Goal: Information Seeking & Learning: Learn about a topic

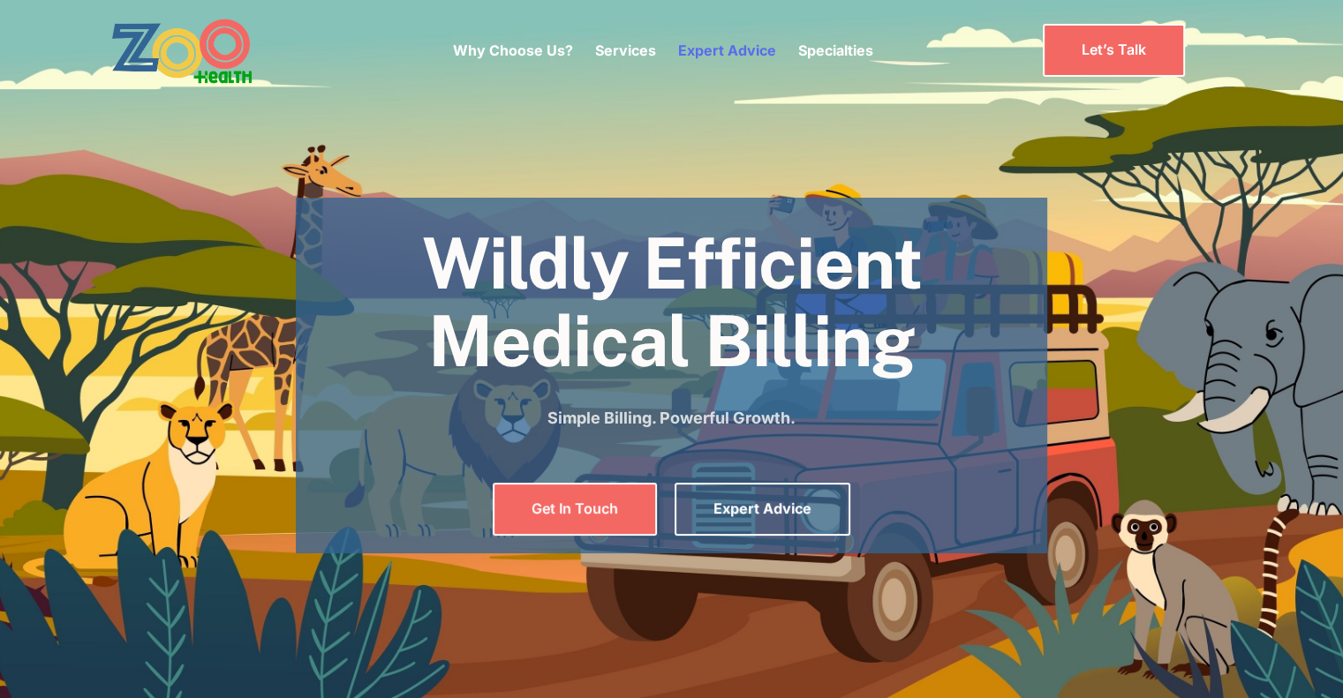
click at [704, 51] on link "Expert Advice" at bounding box center [727, 50] width 98 height 18
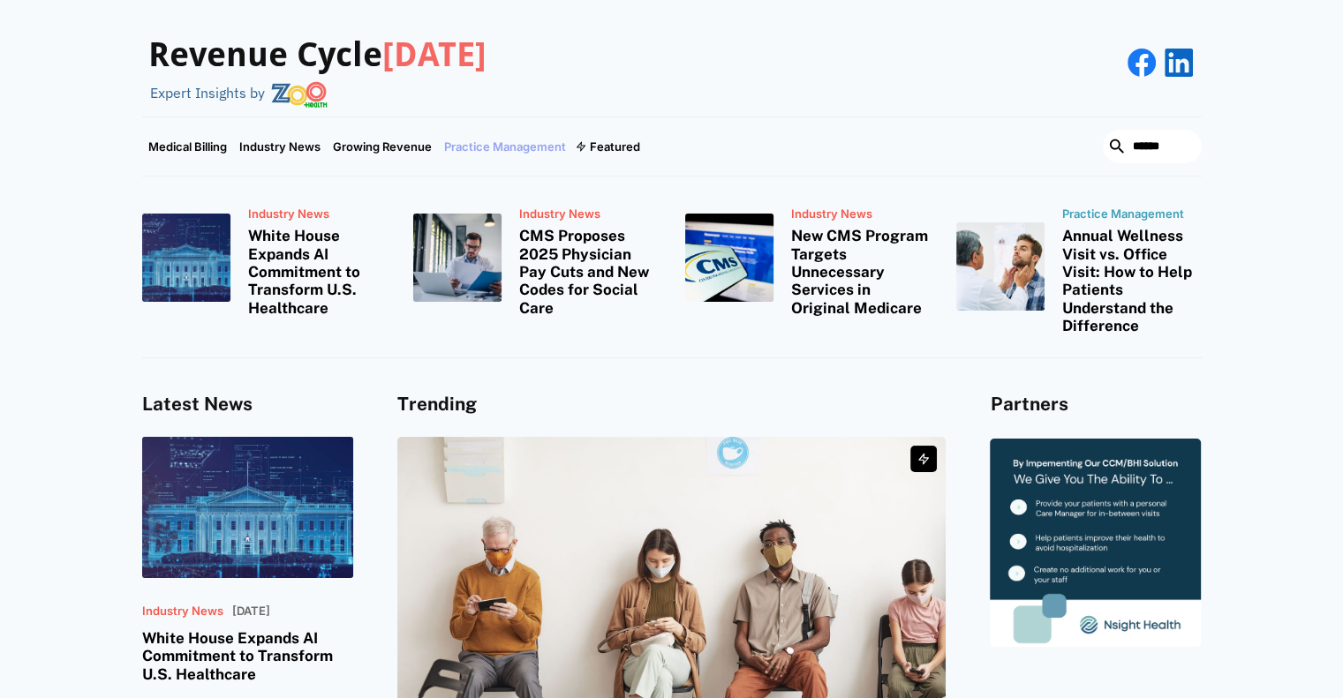
click at [529, 147] on link "Practice Management" at bounding box center [505, 146] width 134 height 58
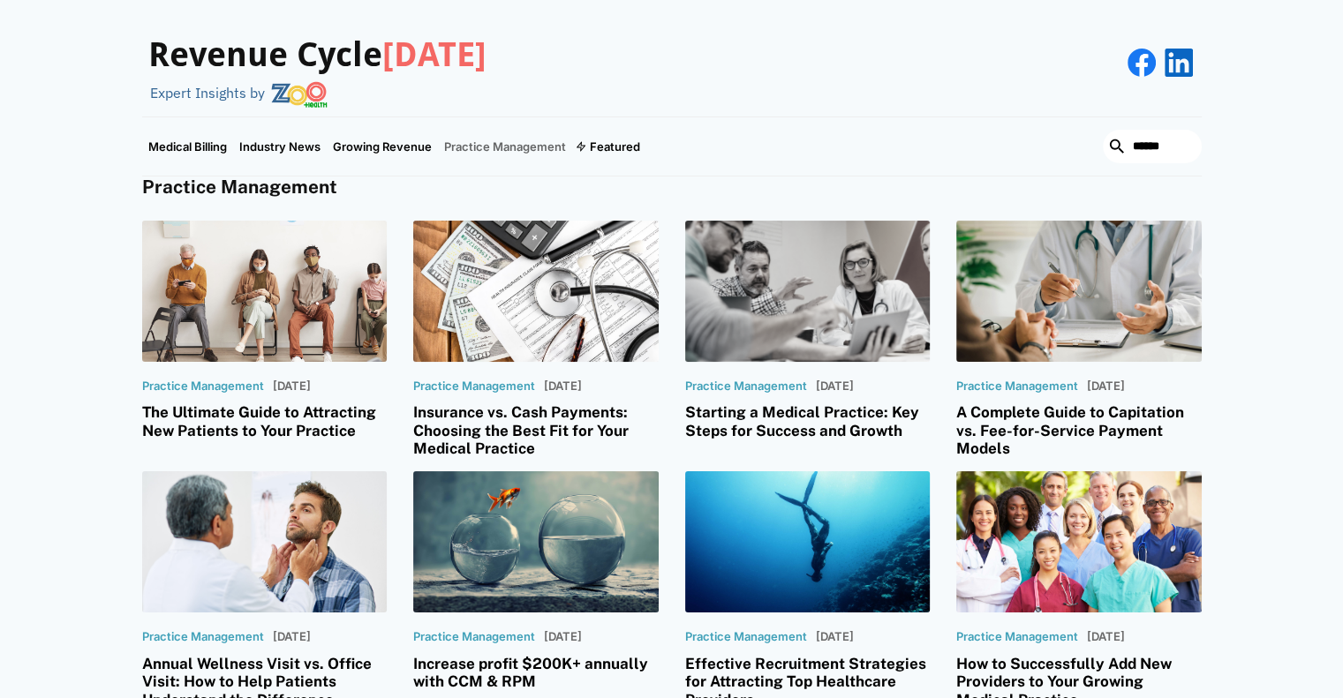
click at [774, 298] on div at bounding box center [807, 291] width 245 height 141
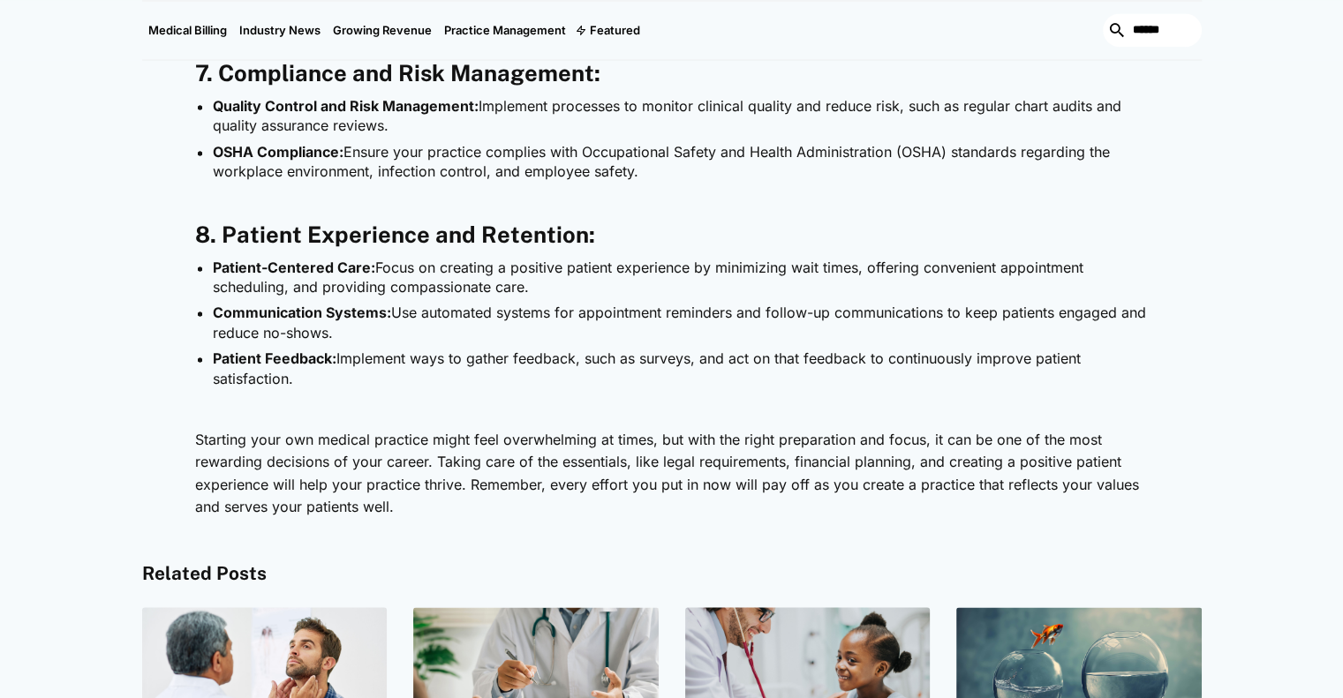
scroll to position [2472, 0]
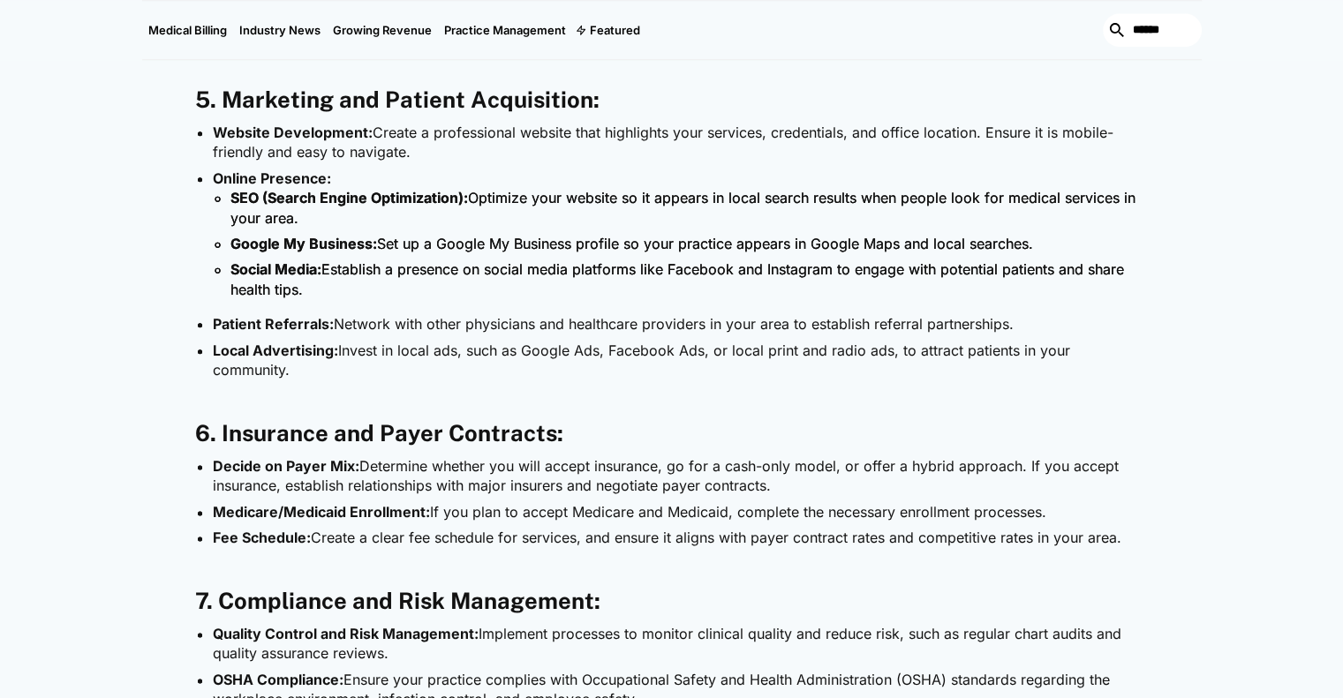
scroll to position [2207, 0]
